Goal: Navigation & Orientation: Find specific page/section

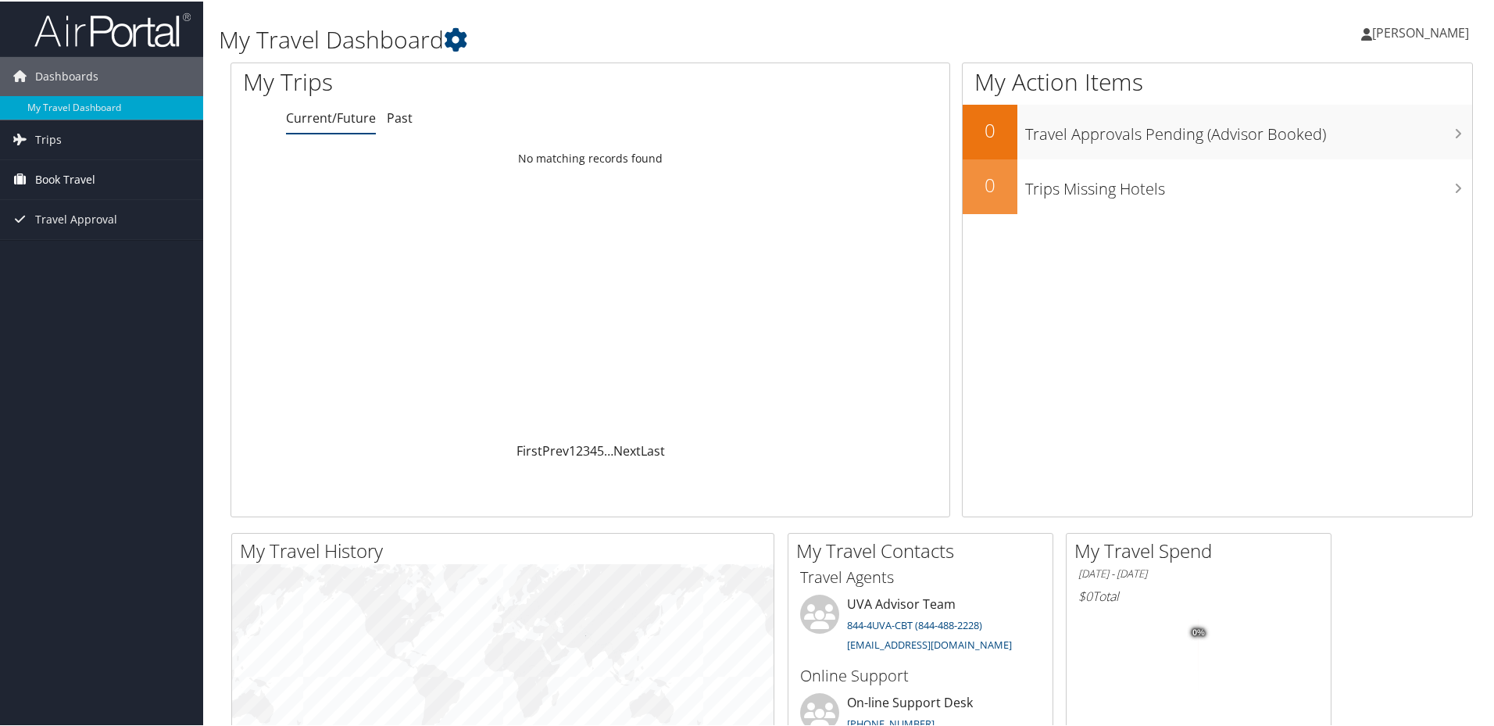
click at [91, 178] on span "Book Travel" at bounding box center [65, 178] width 60 height 39
click at [98, 251] on link "Book/Manage Online Trips" at bounding box center [101, 256] width 203 height 23
click at [398, 117] on link "Past" at bounding box center [400, 116] width 26 height 17
click at [51, 130] on span "Trips" at bounding box center [48, 138] width 27 height 39
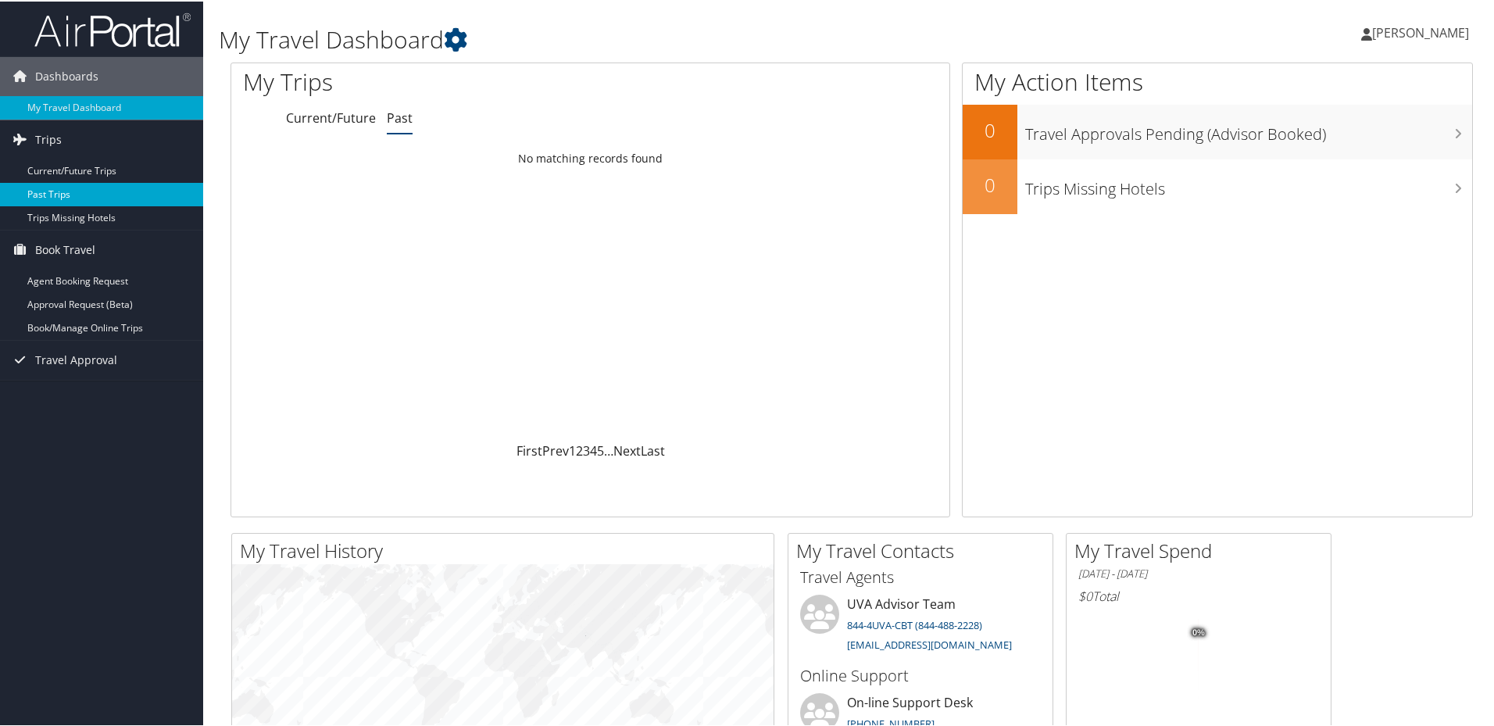
click at [57, 188] on link "Past Trips" at bounding box center [101, 192] width 203 height 23
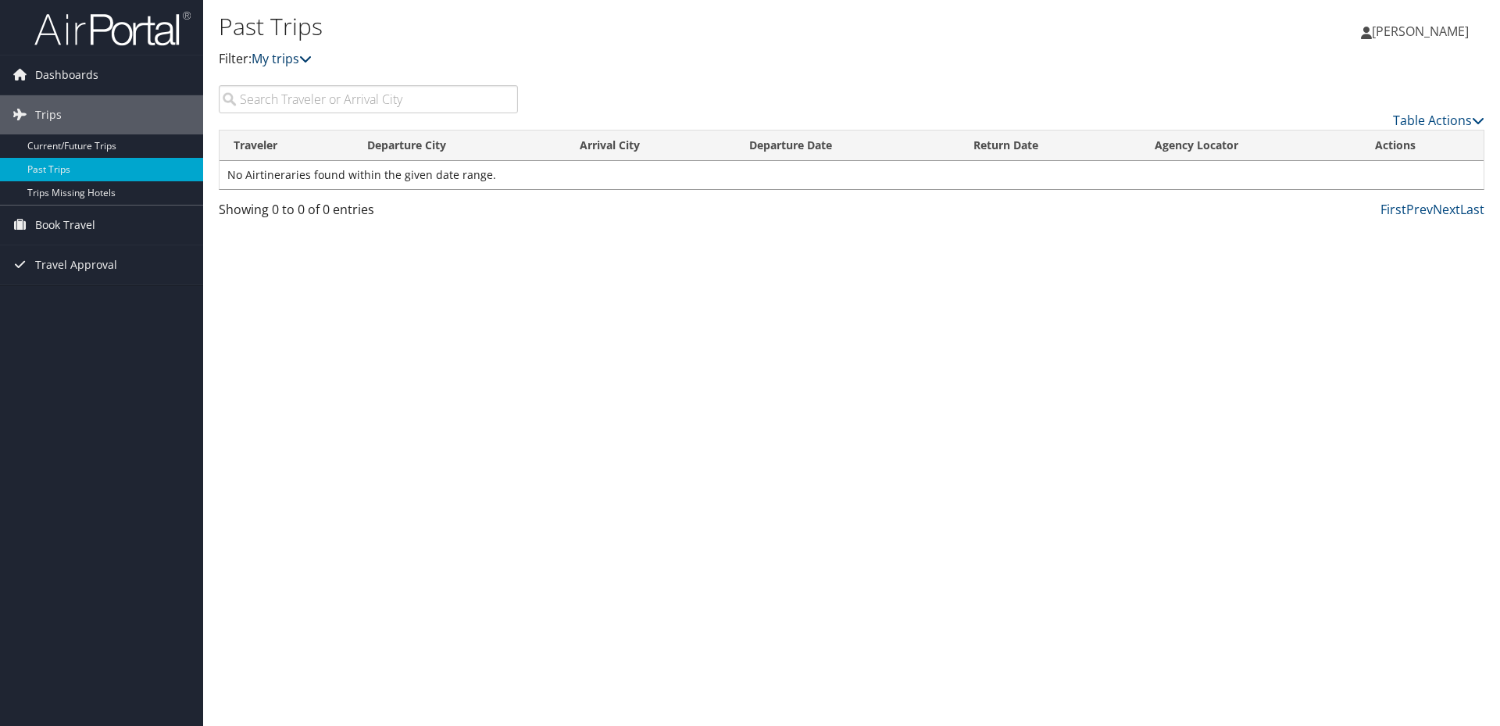
click at [301, 59] on link "My trips" at bounding box center [282, 58] width 60 height 17
click at [313, 96] on input "search" at bounding box center [368, 99] width 299 height 28
